Goal: Use online tool/utility: Utilize a website feature to perform a specific function

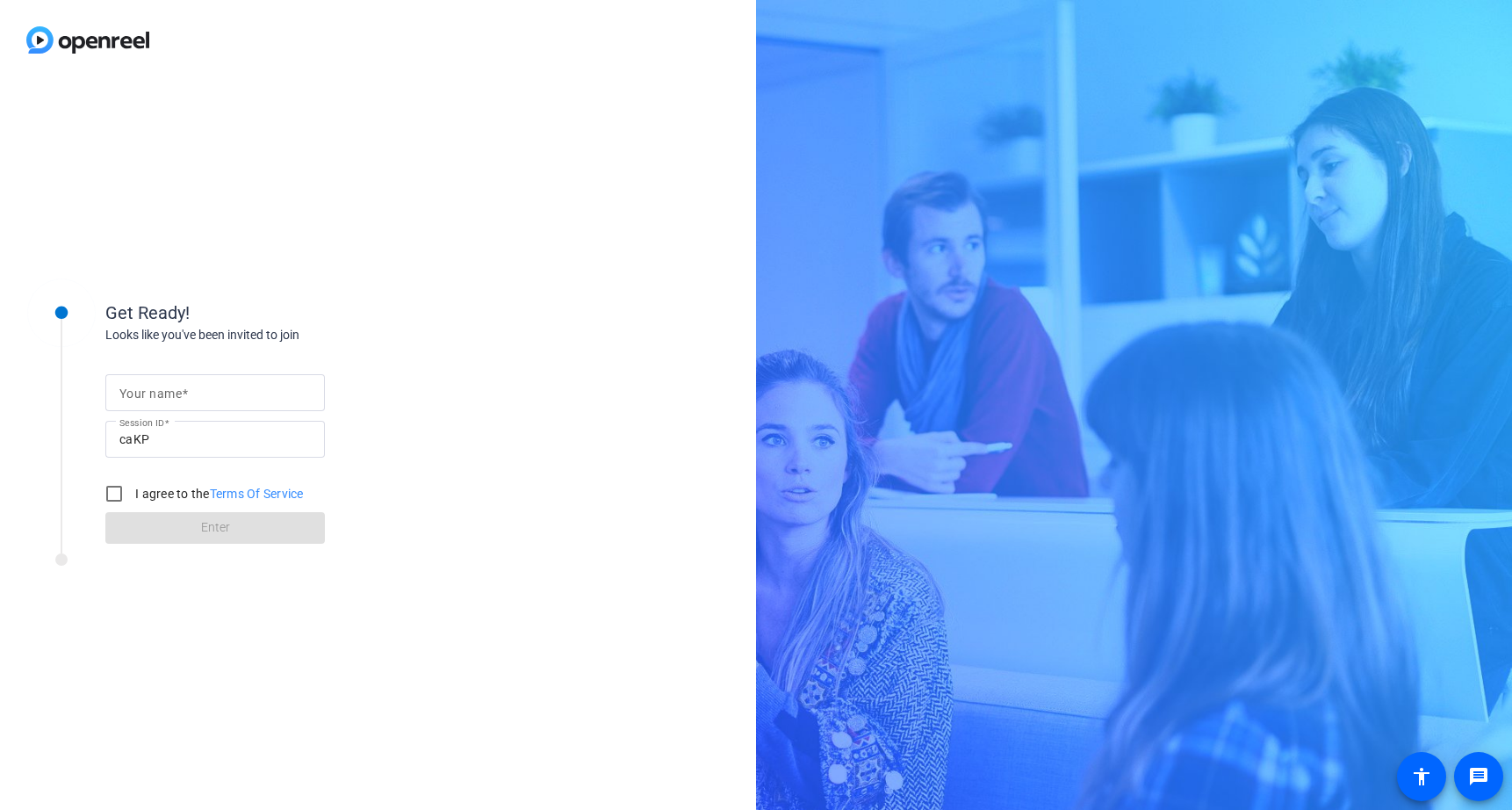
click at [210, 396] on input "Your name" at bounding box center [215, 392] width 191 height 21
type input "[PERSON_NAME]"
click at [107, 492] on input "I agree to the Terms Of Service" at bounding box center [114, 493] width 35 height 35
checkbox input "true"
click at [197, 545] on span at bounding box center [215, 528] width 220 height 42
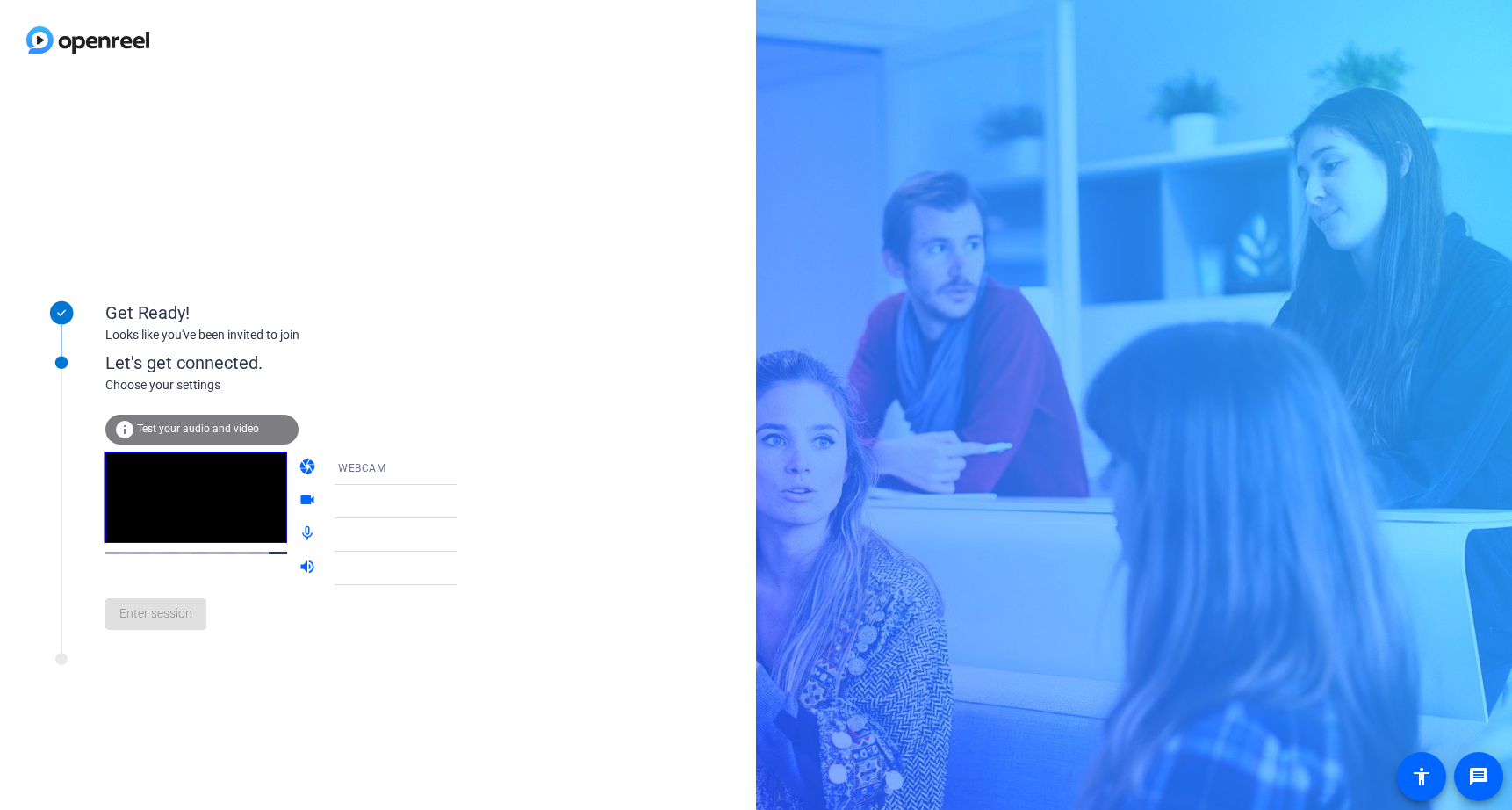
click at [381, 495] on div at bounding box center [403, 502] width 131 height 21
click at [359, 536] on span "Default - Headset Microphone (Poly BT700)" at bounding box center [449, 534] width 223 height 14
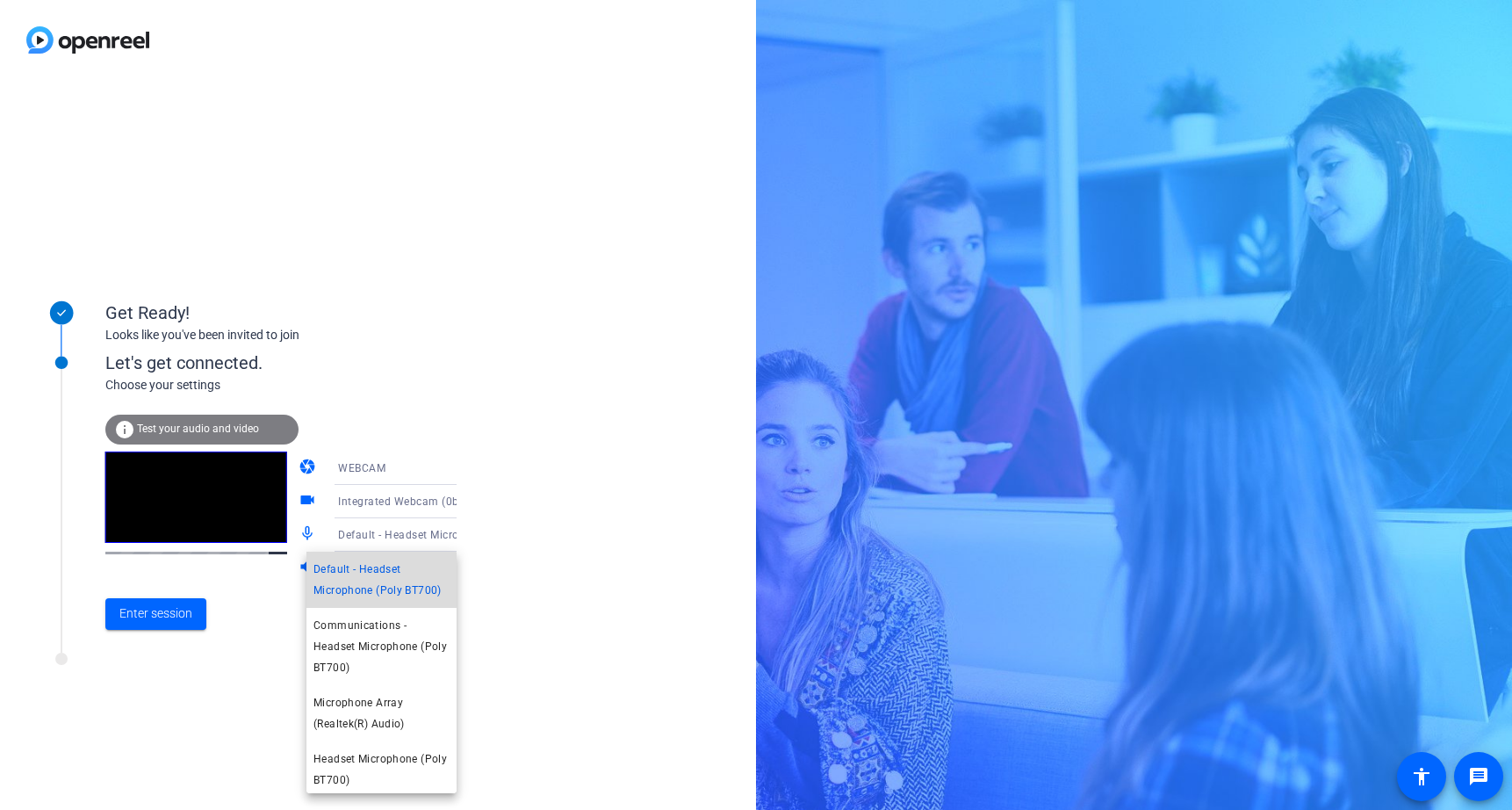
click at [380, 582] on span "Default - Headset Microphone (Poly BT700)" at bounding box center [381, 580] width 136 height 42
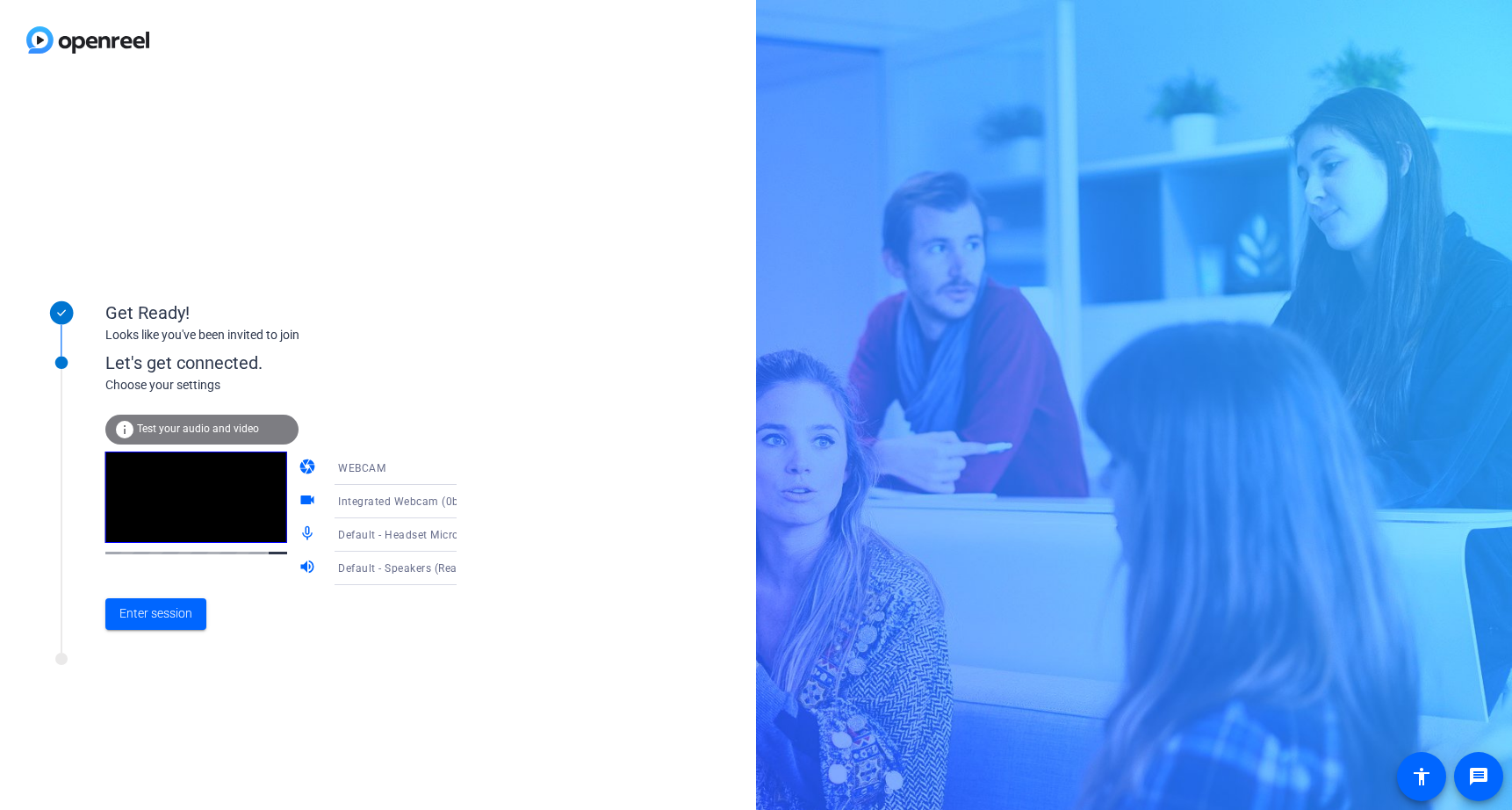
click at [380, 566] on span "Default - Speakers (Realtek(R) Audio)" at bounding box center [433, 567] width 189 height 14
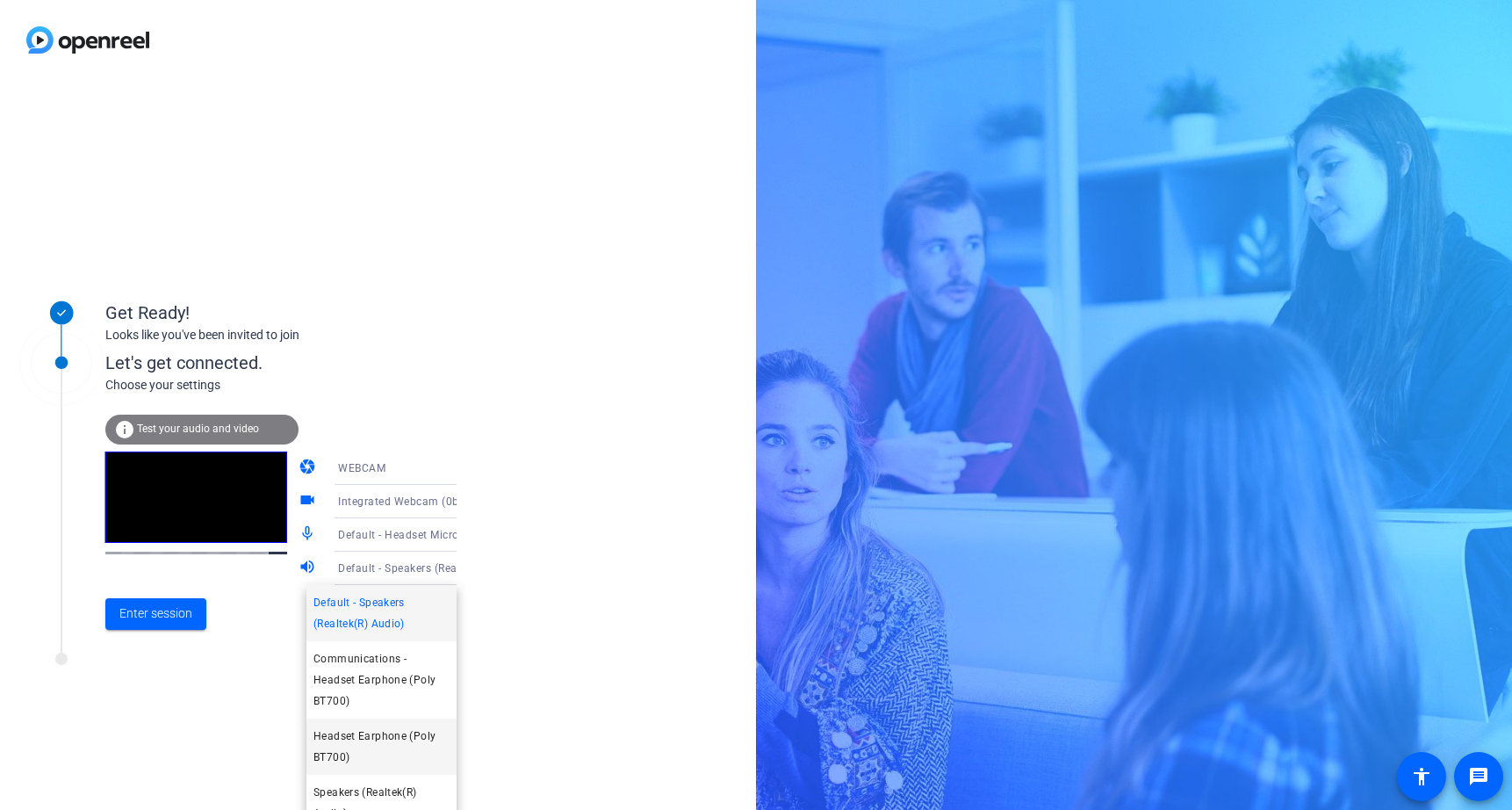
click at [378, 726] on span "Headset Earphone (Poly BT700)" at bounding box center [381, 747] width 136 height 42
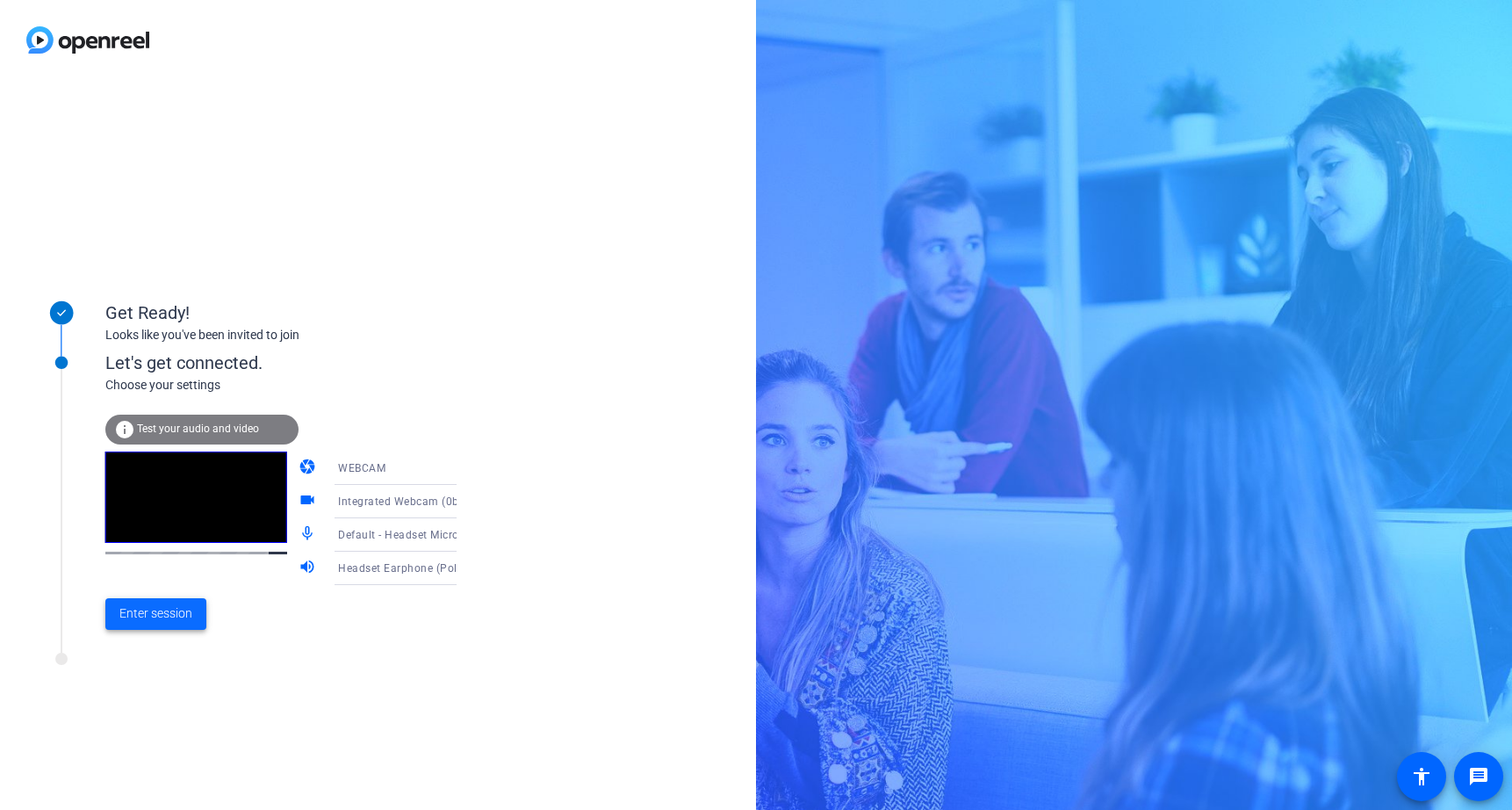
click at [169, 611] on span "Enter session" at bounding box center [155, 613] width 73 height 18
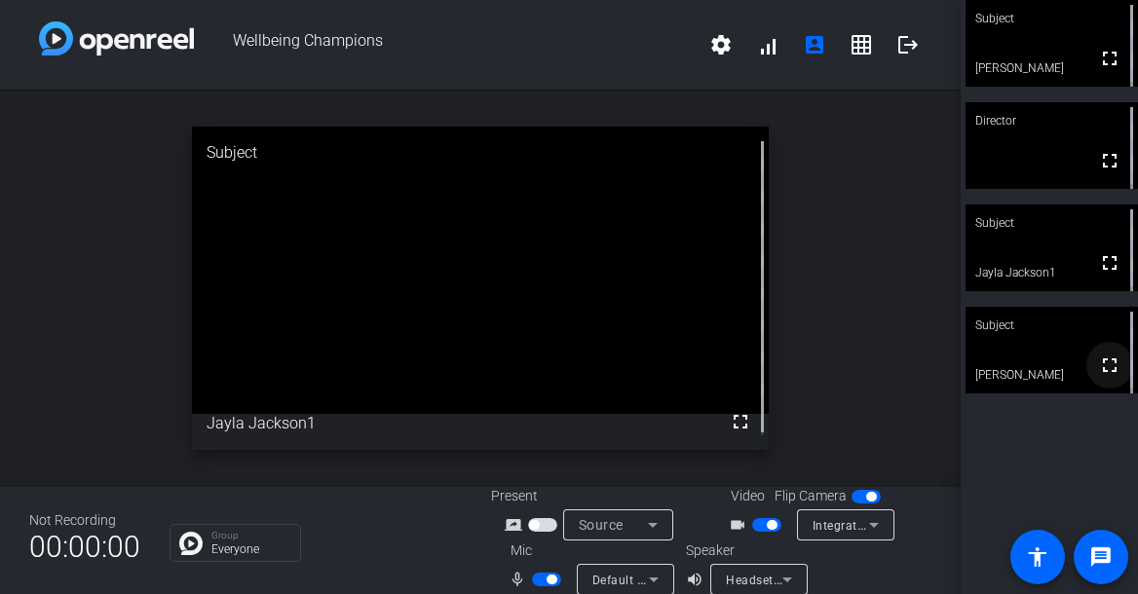
click at [1103, 366] on mat-icon "fullscreen" at bounding box center [1109, 365] width 23 height 23
click at [898, 571] on div at bounding box center [870, 568] width 123 height 55
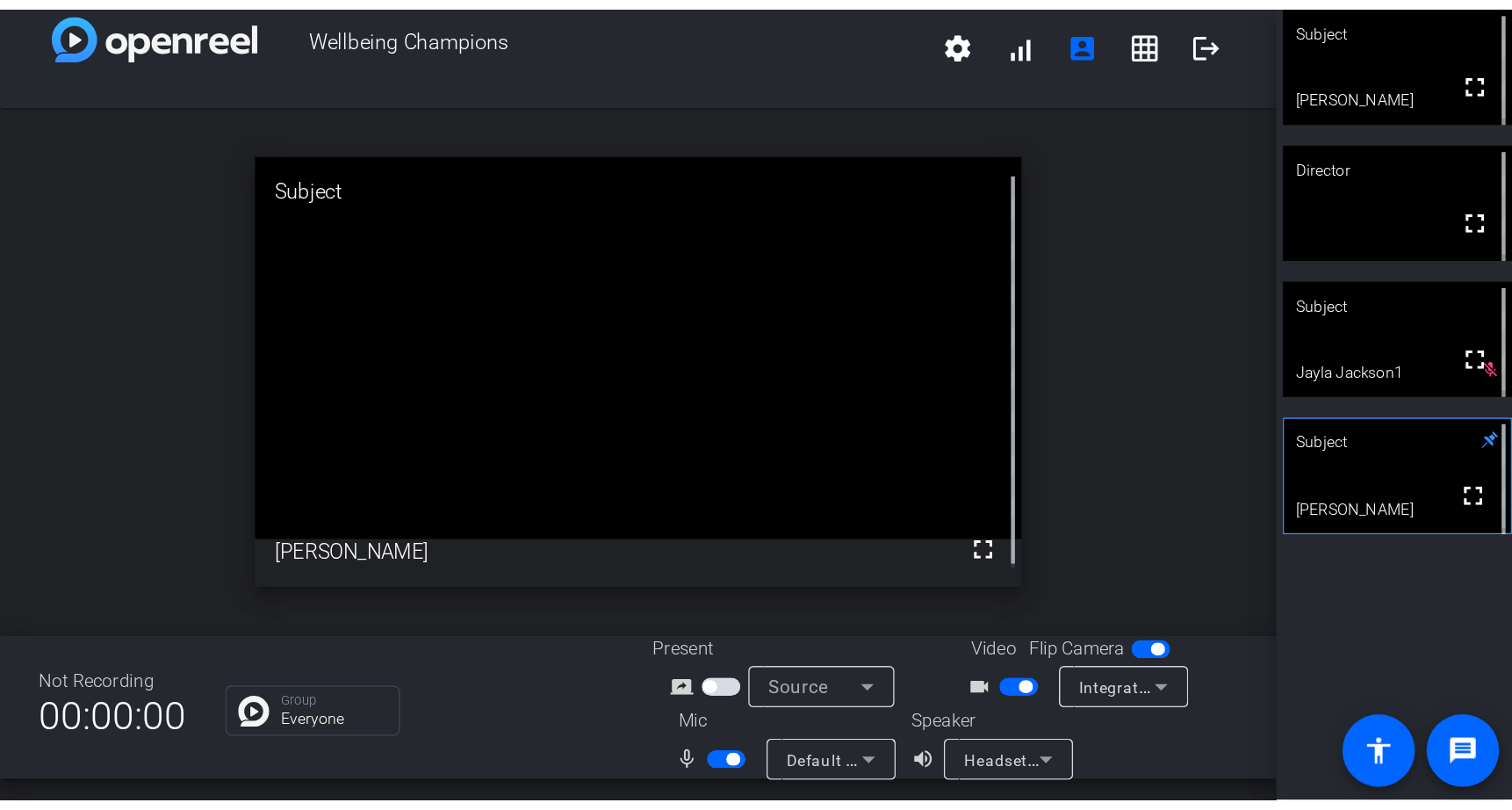
scroll to position [20, 0]
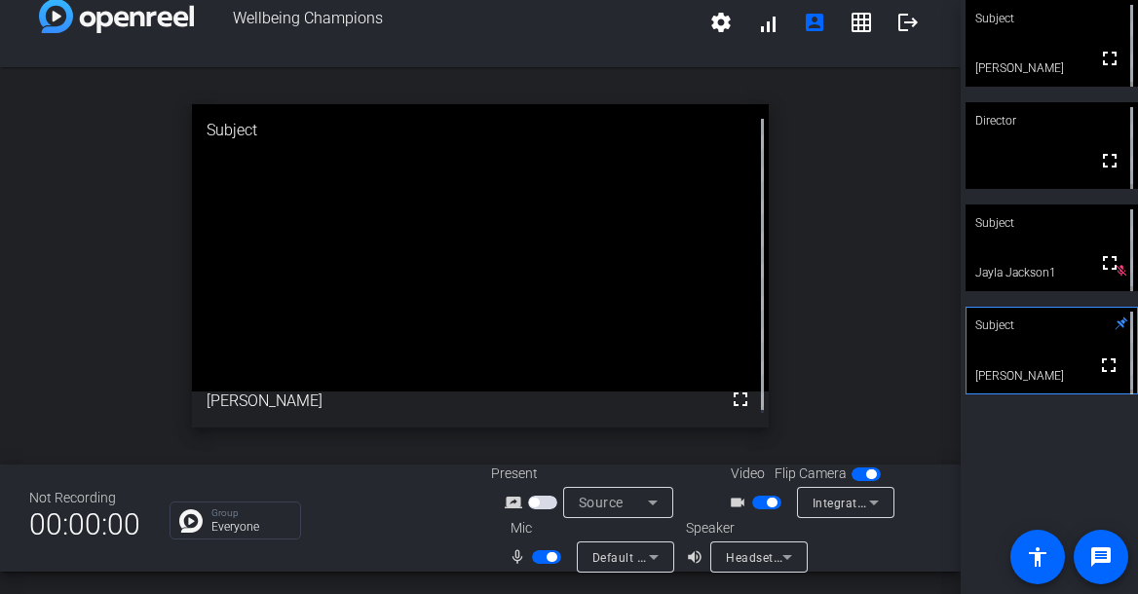
click at [546, 555] on span "button" at bounding box center [551, 557] width 10 height 10
click at [555, 558] on span "button" at bounding box center [546, 557] width 29 height 14
click at [535, 551] on span "button" at bounding box center [546, 557] width 29 height 14
click at [759, 503] on span "button" at bounding box center [766, 503] width 29 height 14
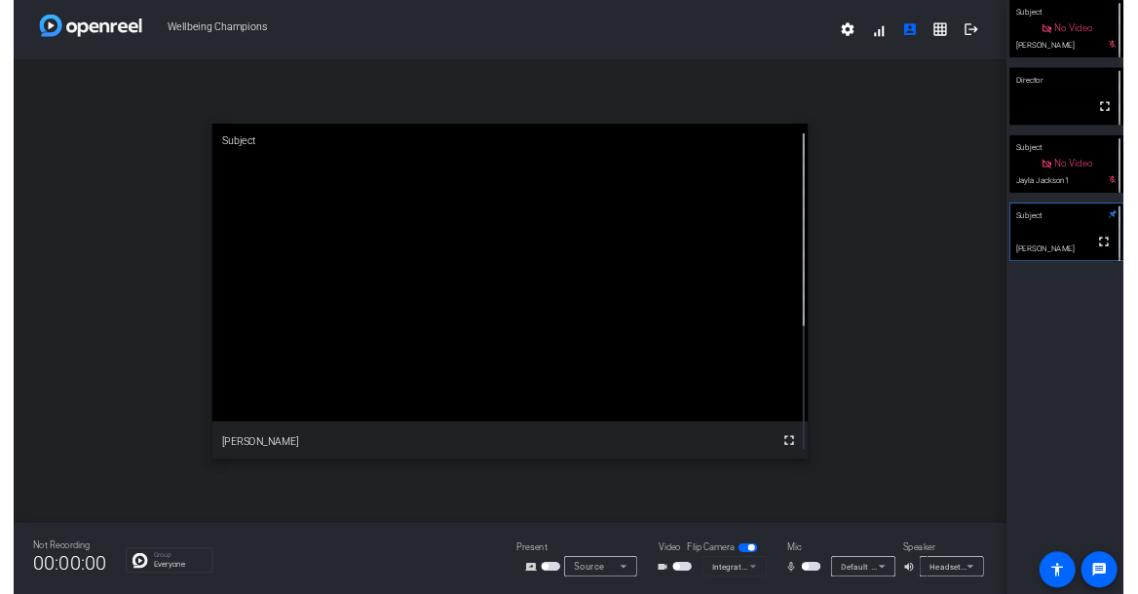
scroll to position [0, 0]
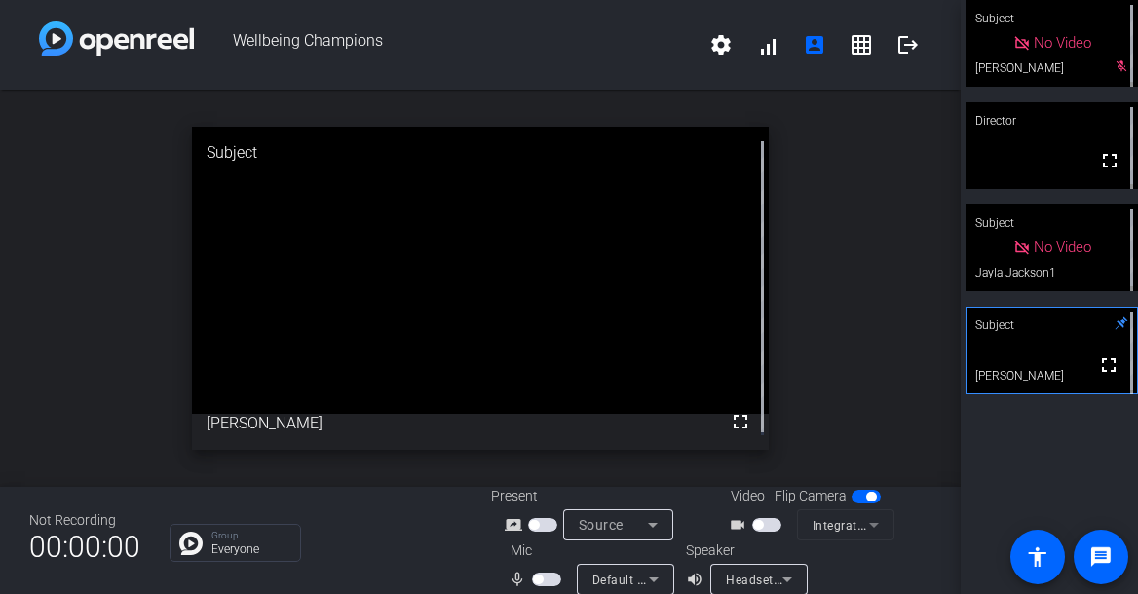
click at [766, 525] on span "button" at bounding box center [766, 525] width 29 height 14
click at [546, 580] on span "button" at bounding box center [546, 580] width 29 height 14
click at [767, 522] on span "button" at bounding box center [772, 525] width 10 height 10
click at [545, 583] on button "button" at bounding box center [546, 580] width 29 height 14
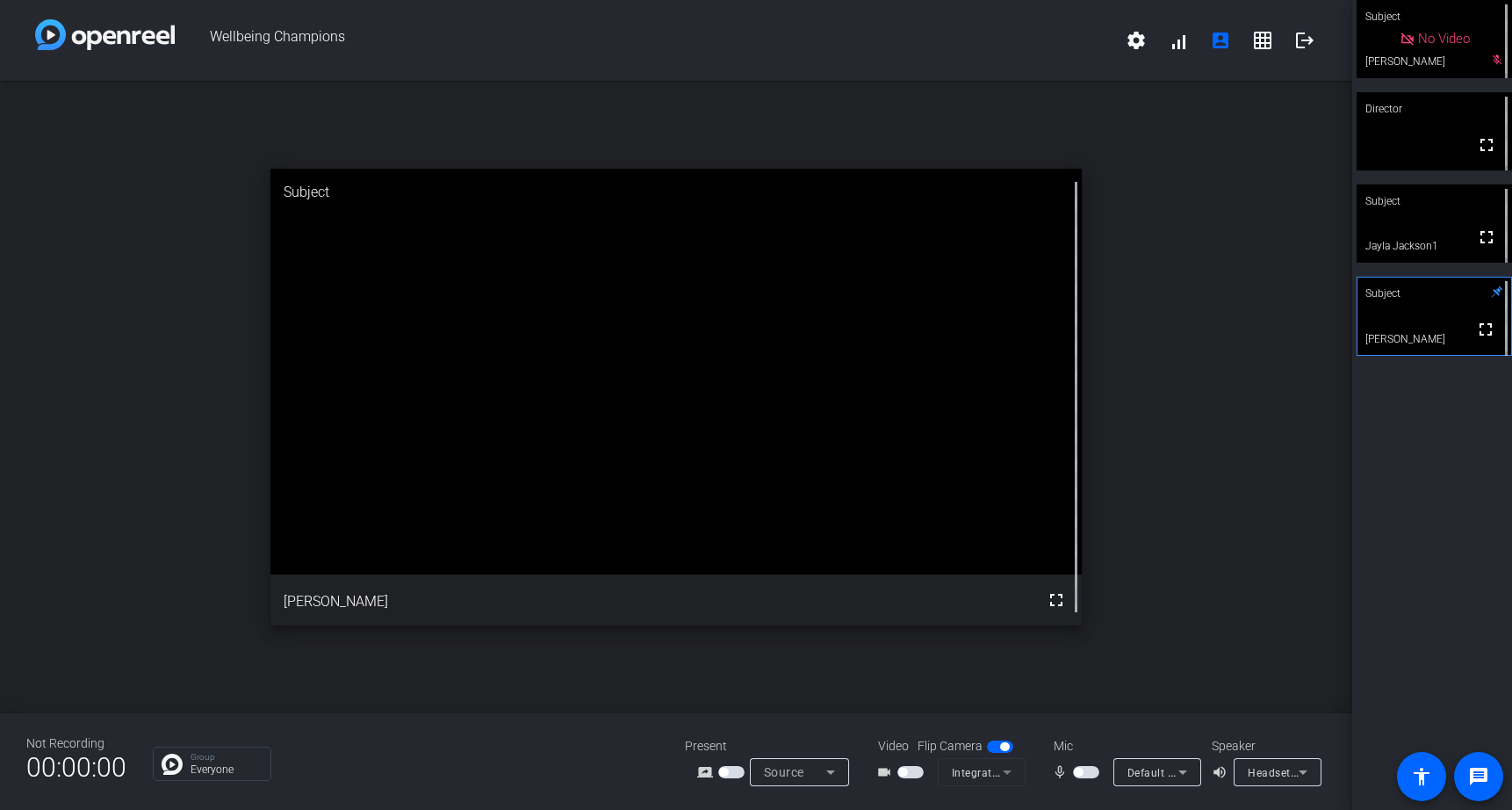
click at [472, 768] on div "Group Everyone" at bounding box center [405, 764] width 506 height 34
click at [1081, 768] on span "button" at bounding box center [1078, 772] width 9 height 9
click at [905, 773] on span "button" at bounding box center [903, 772] width 9 height 9
